Goal: Browse casually: Explore the website without a specific task or goal

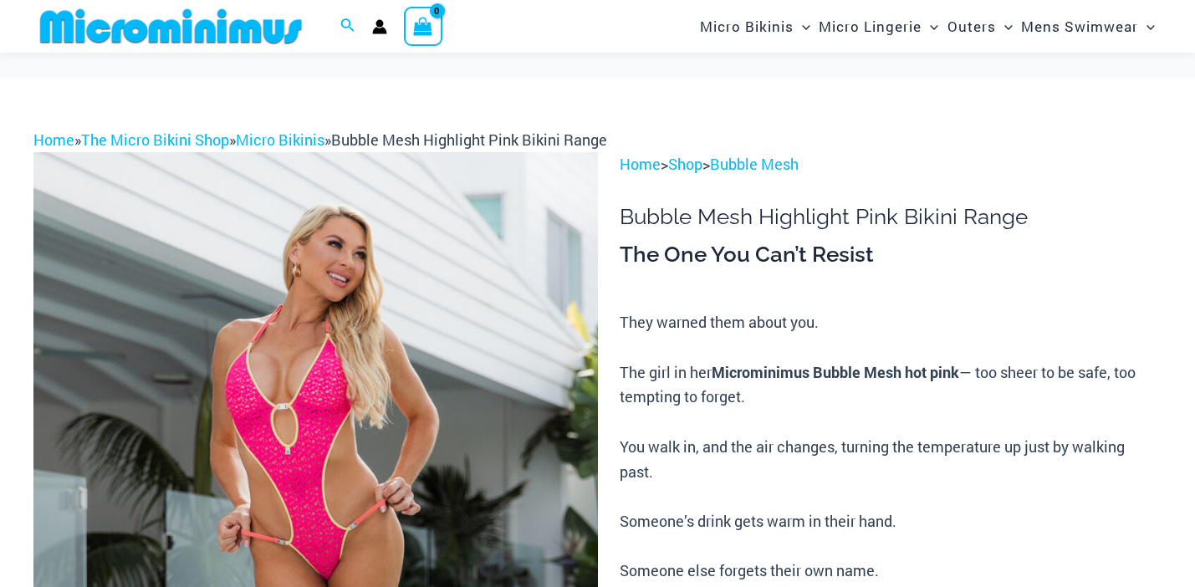
scroll to position [504, 0]
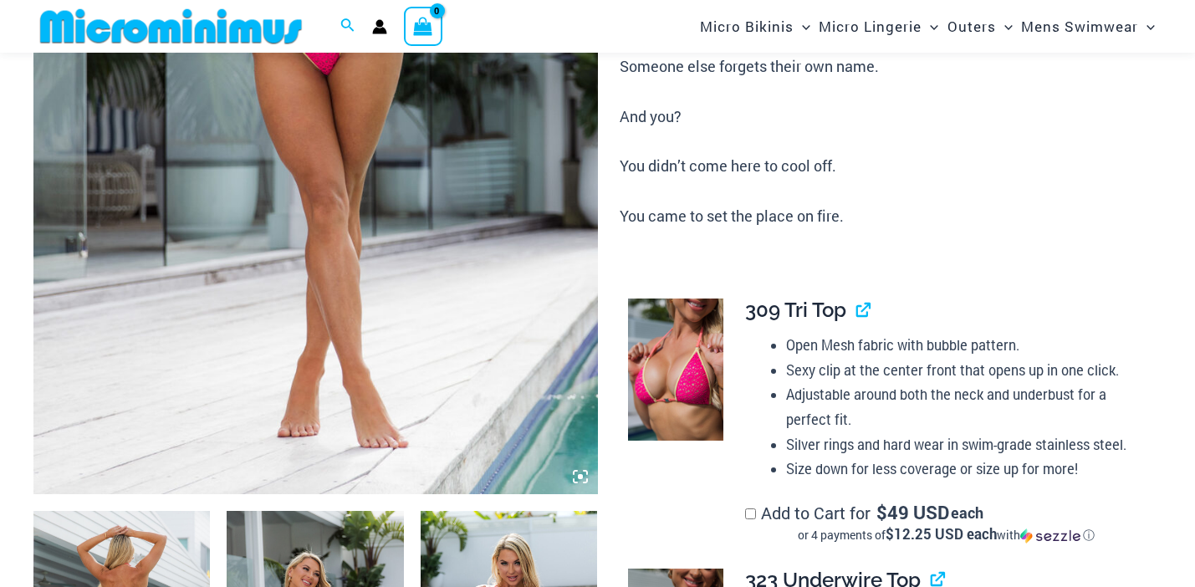
click at [579, 473] on icon at bounding box center [580, 476] width 15 height 15
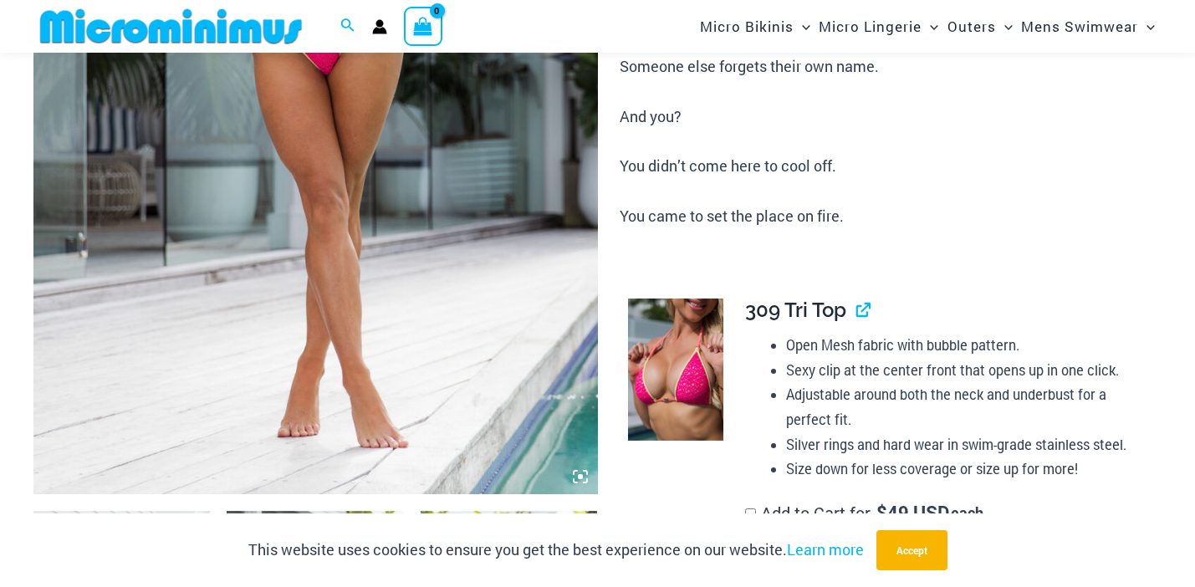
click at [521, 369] on img at bounding box center [315, 71] width 565 height 846
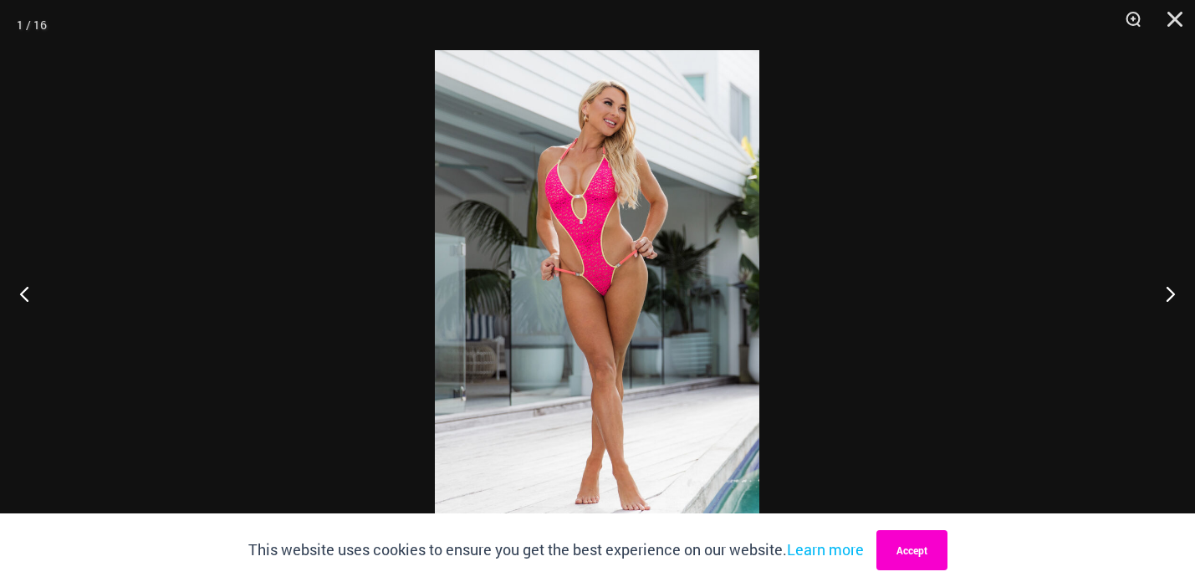
click at [920, 556] on button "Accept" at bounding box center [912, 550] width 71 height 40
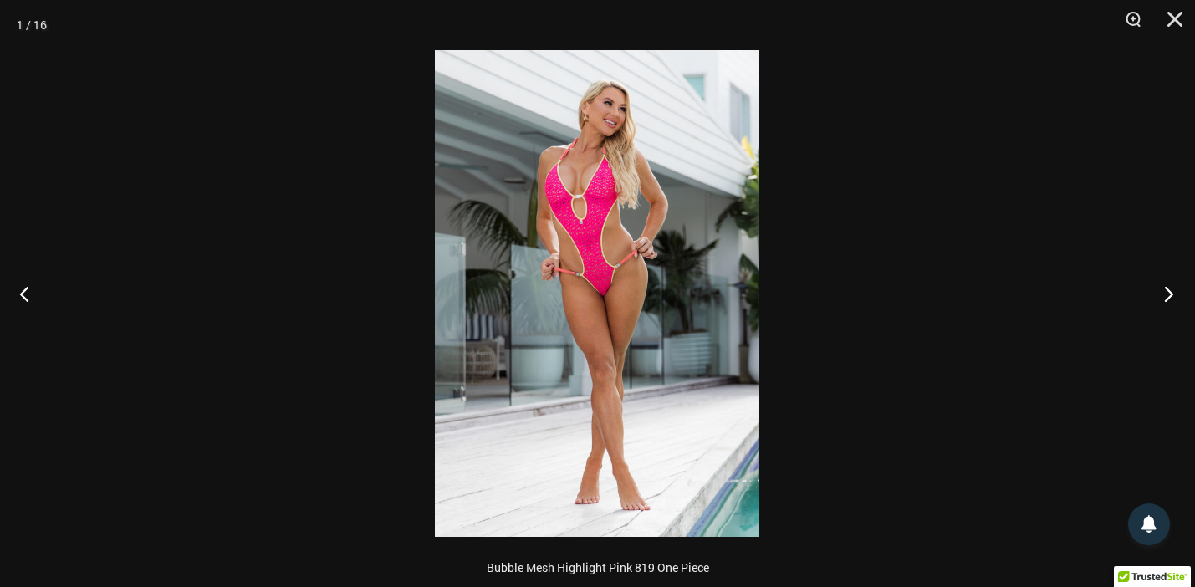
click at [1171, 300] on button "Next" at bounding box center [1163, 294] width 63 height 84
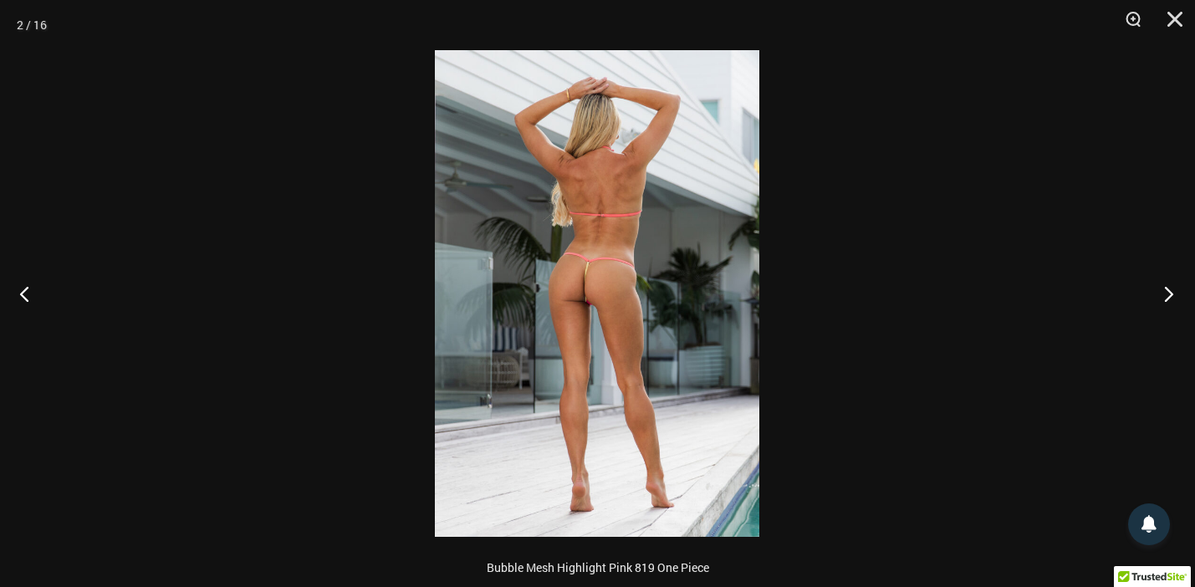
click at [1171, 300] on button "Next" at bounding box center [1163, 294] width 63 height 84
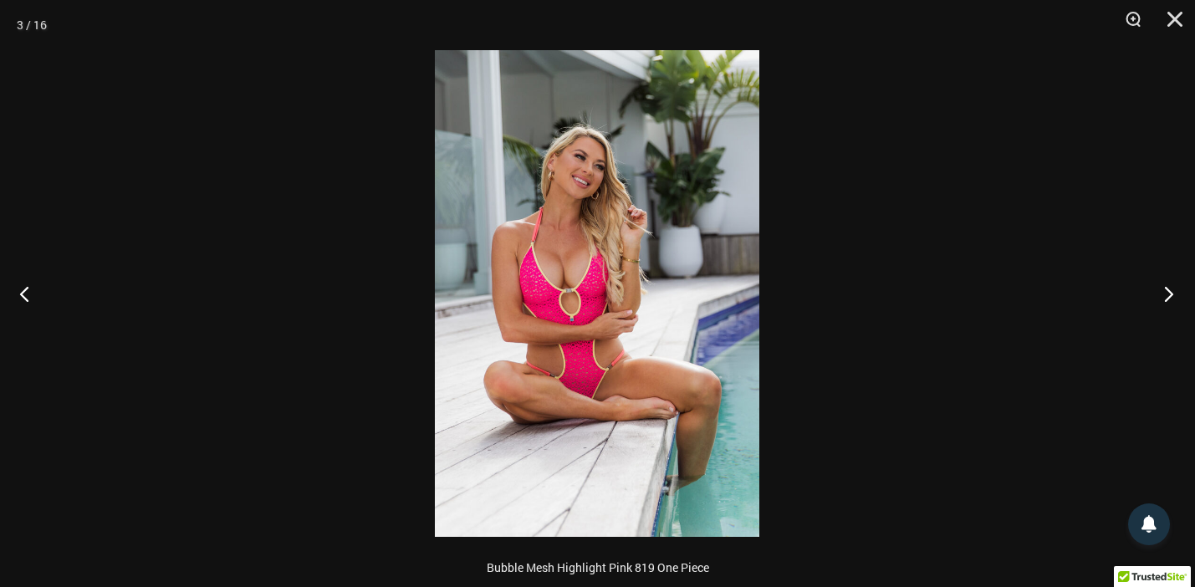
click at [1171, 300] on button "Next" at bounding box center [1163, 294] width 63 height 84
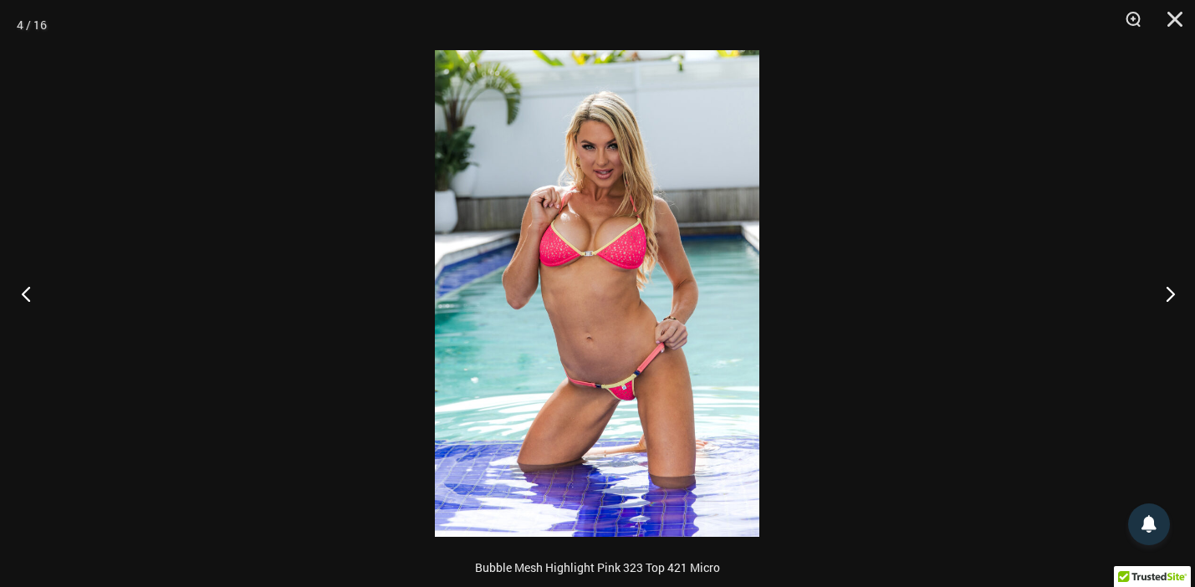
click at [30, 293] on button "Previous" at bounding box center [31, 294] width 63 height 84
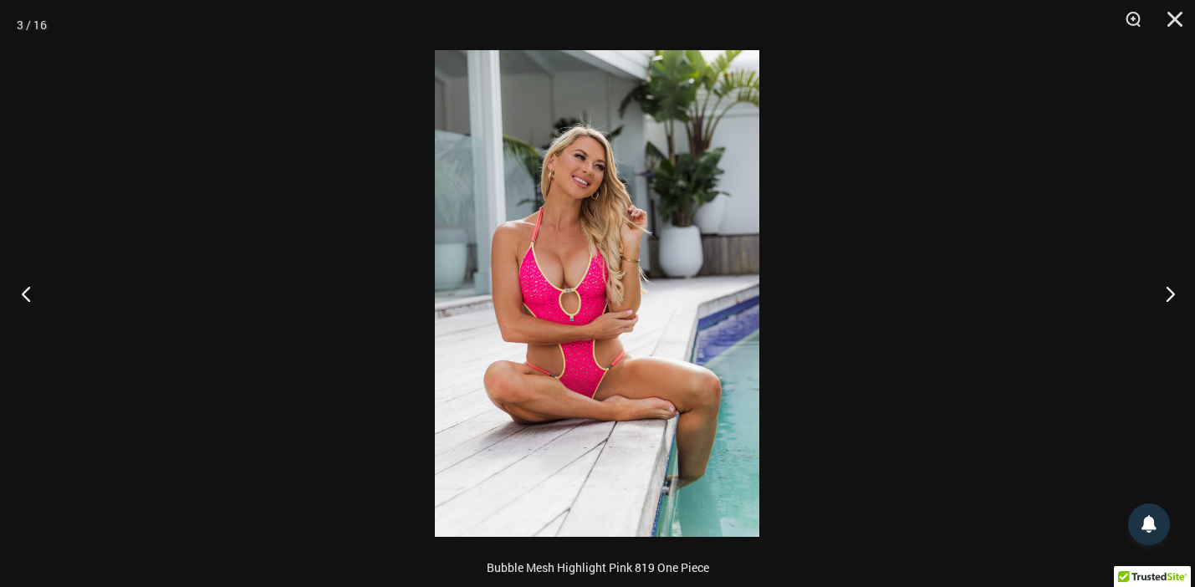
click at [30, 293] on button "Previous" at bounding box center [31, 294] width 63 height 84
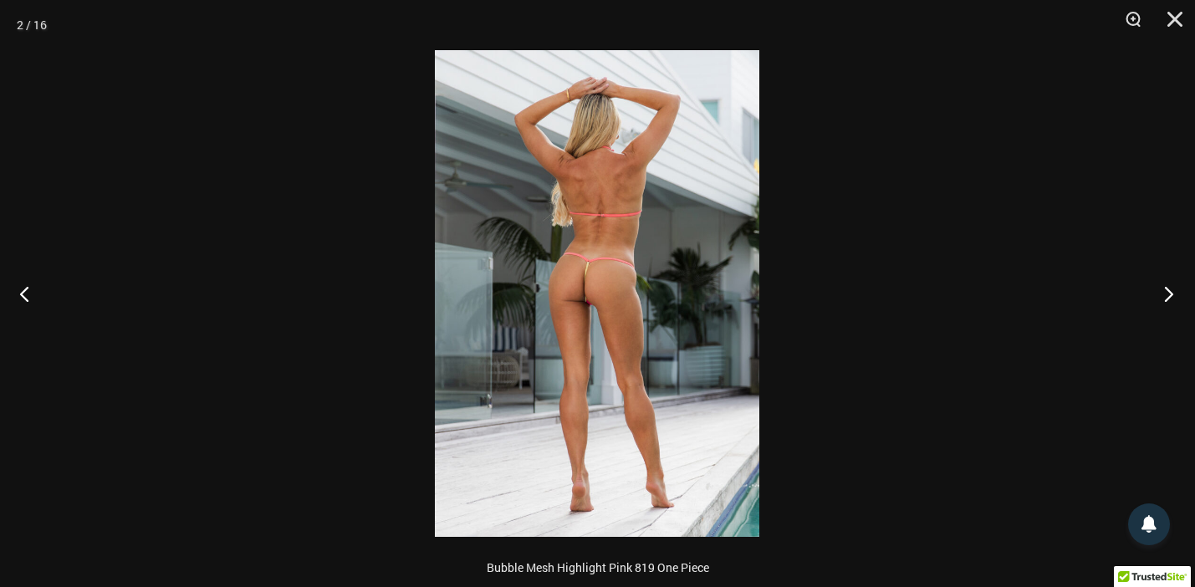
click at [1172, 292] on button "Next" at bounding box center [1163, 294] width 63 height 84
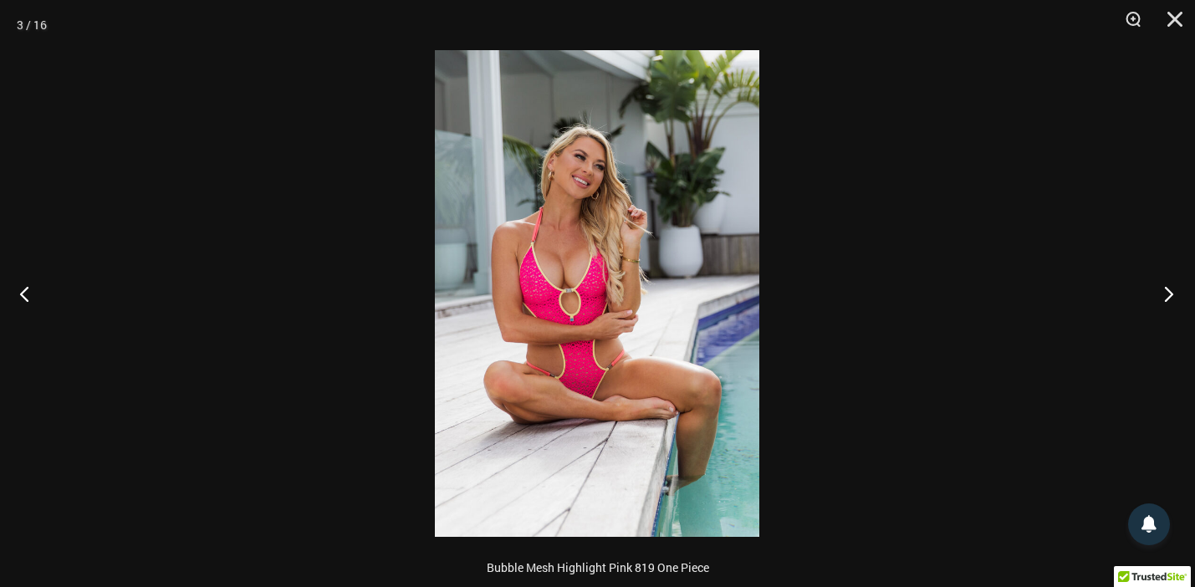
click at [1172, 292] on button "Next" at bounding box center [1163, 294] width 63 height 84
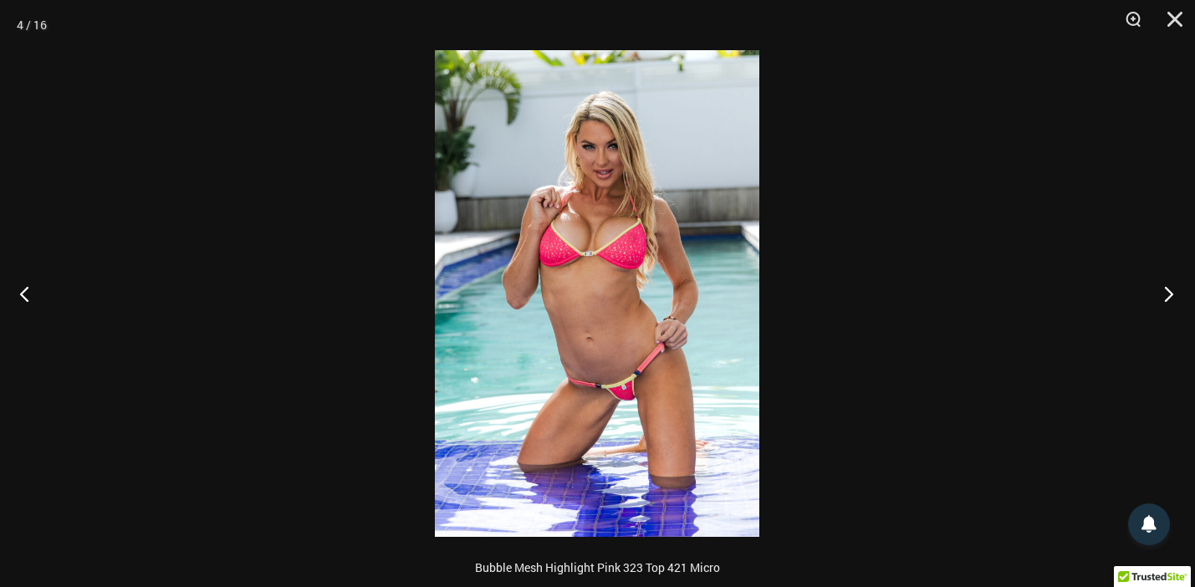
click at [1172, 292] on button "Next" at bounding box center [1163, 294] width 63 height 84
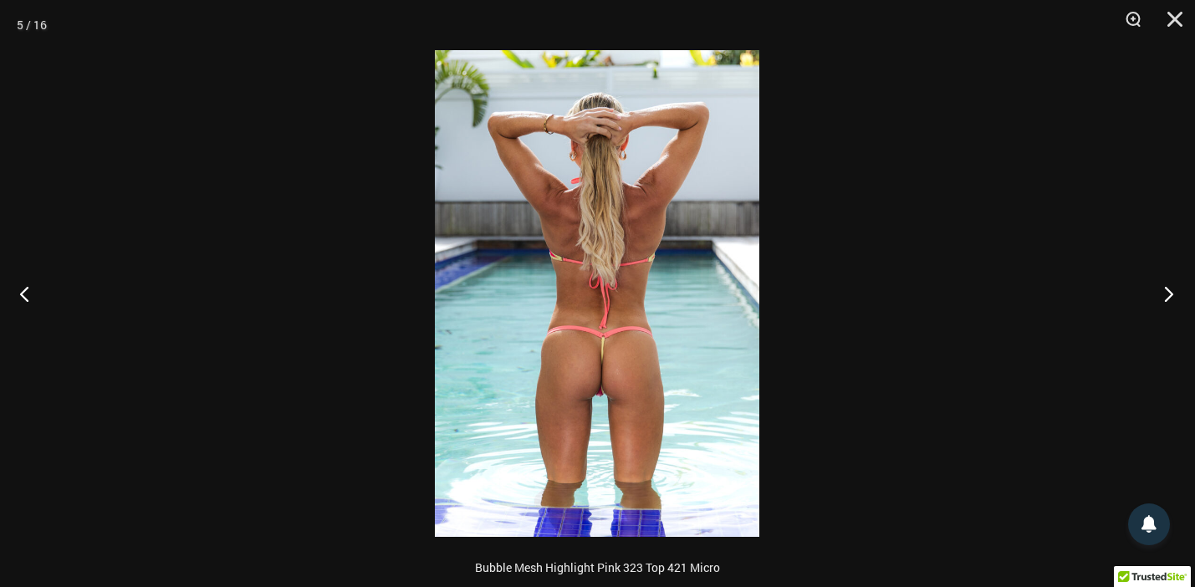
click at [1172, 292] on button "Next" at bounding box center [1163, 294] width 63 height 84
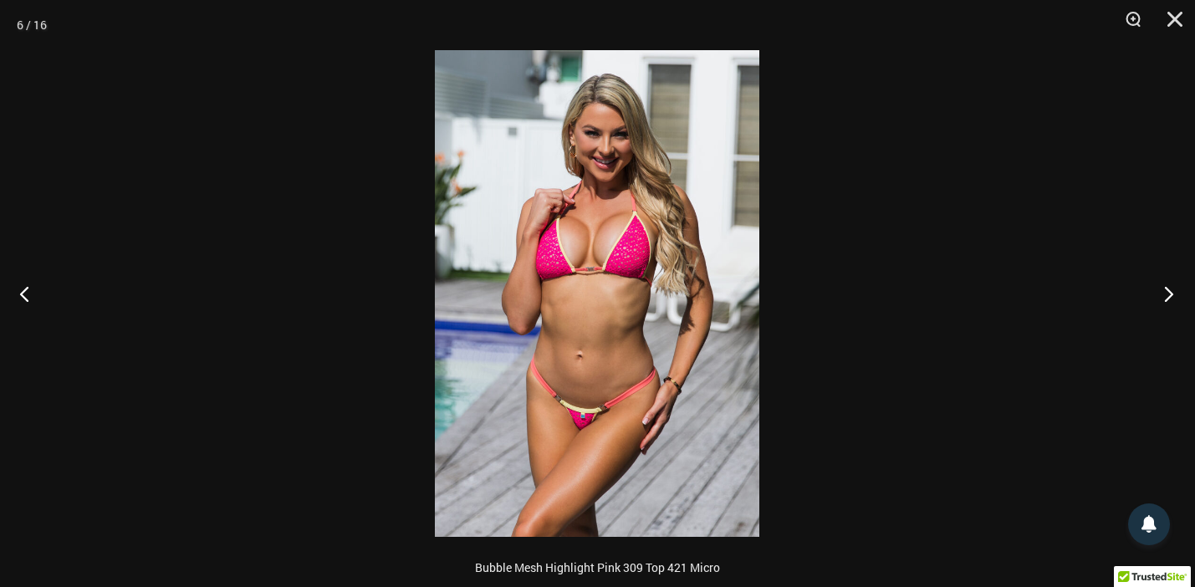
click at [1172, 292] on button "Next" at bounding box center [1163, 294] width 63 height 84
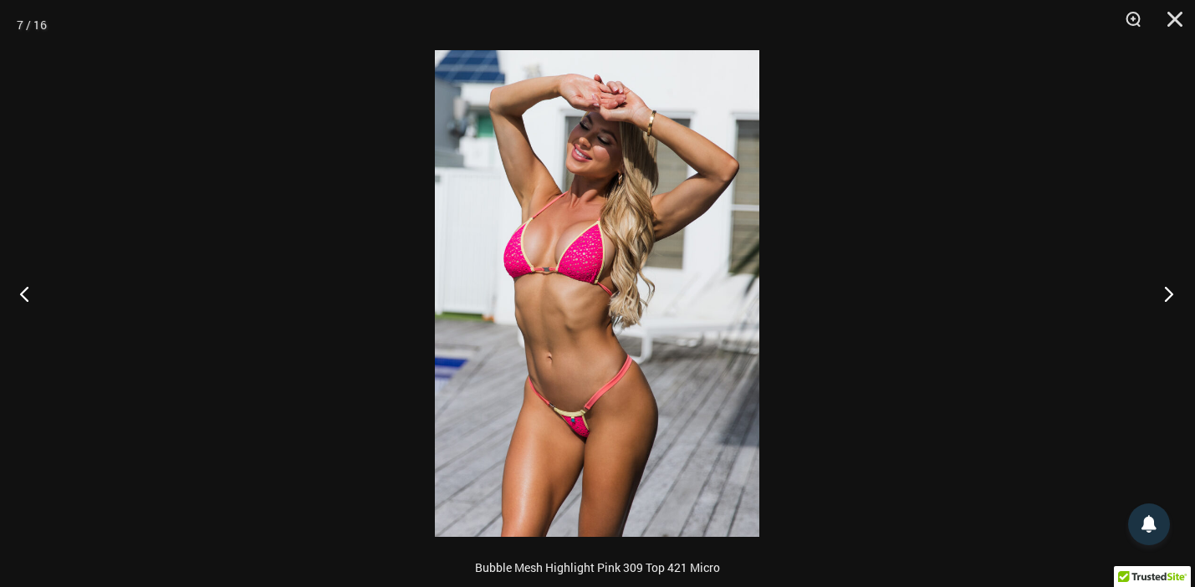
click at [1172, 292] on button "Next" at bounding box center [1163, 294] width 63 height 84
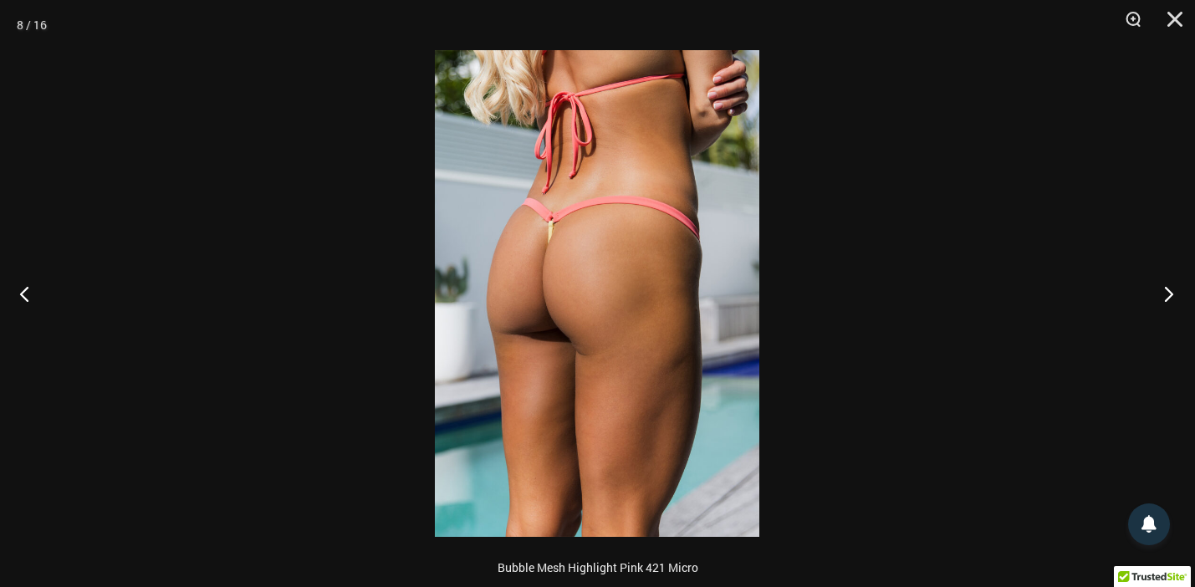
click at [1172, 292] on button "Next" at bounding box center [1163, 294] width 63 height 84
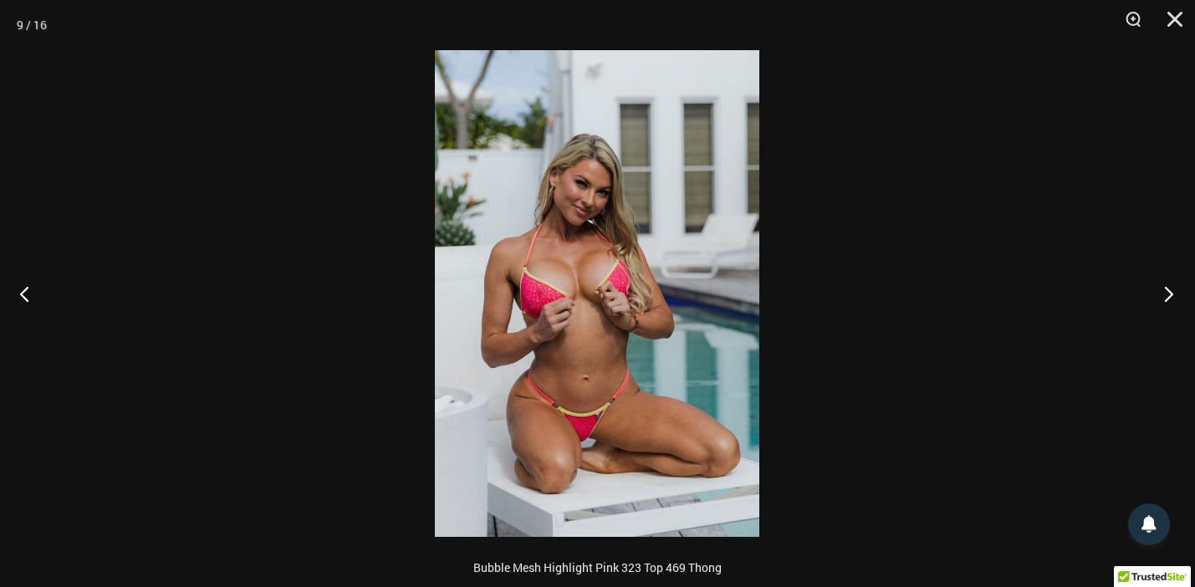
click at [1172, 292] on button "Next" at bounding box center [1163, 294] width 63 height 84
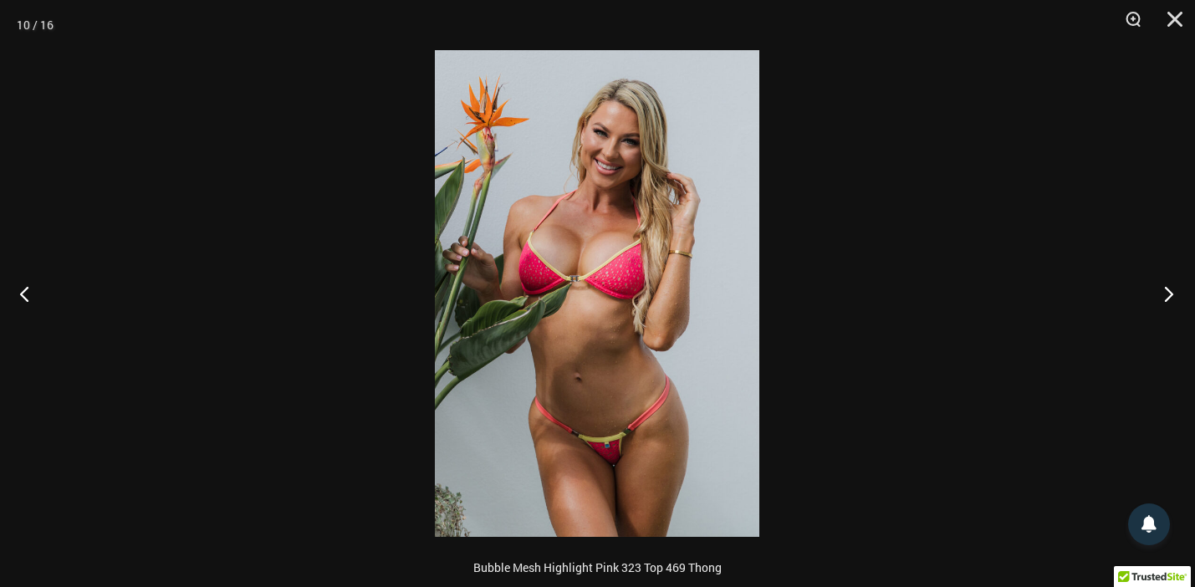
click at [1172, 292] on button "Next" at bounding box center [1163, 294] width 63 height 84
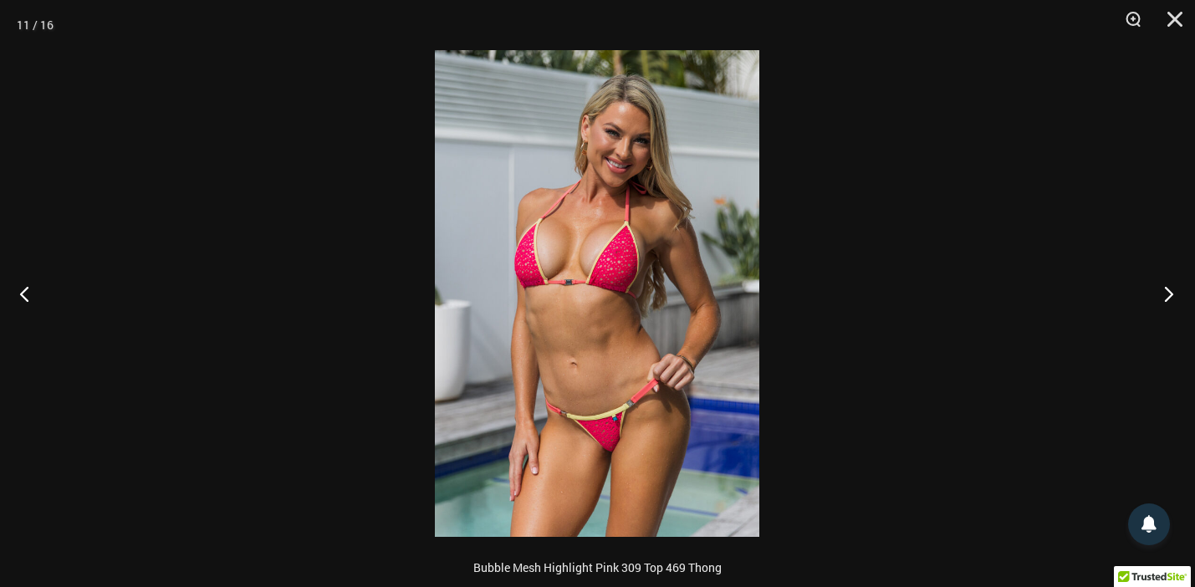
click at [1172, 292] on button "Next" at bounding box center [1163, 294] width 63 height 84
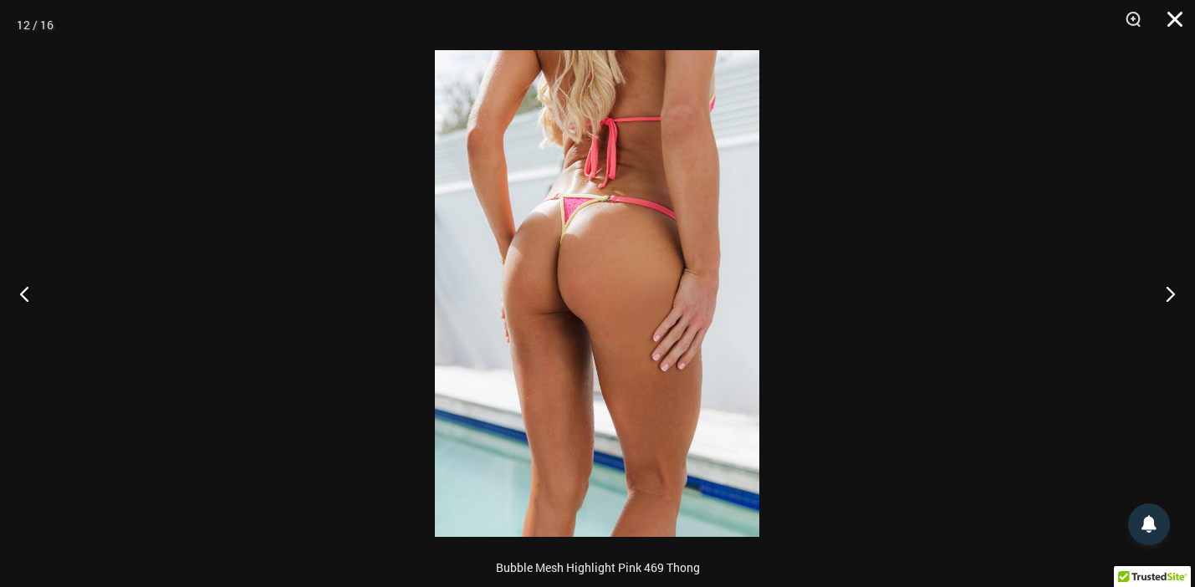
click at [1177, 30] on button "Close" at bounding box center [1169, 25] width 42 height 50
